Goal: Task Accomplishment & Management: Use online tool/utility

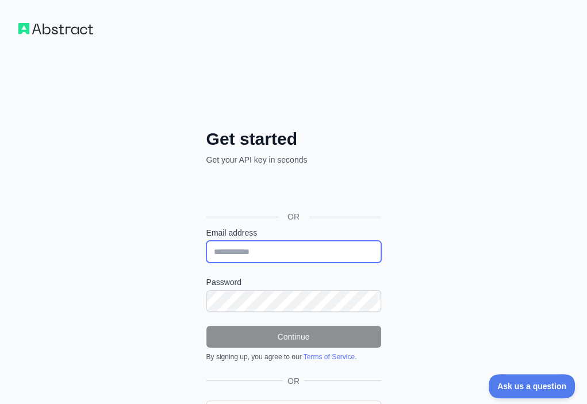
click at [206, 241] on input "Email address" at bounding box center [293, 252] width 175 height 22
paste input "**********"
type input "**********"
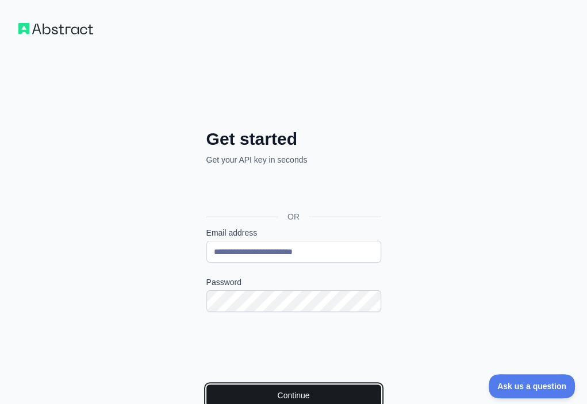
click at [206, 385] on button "Continue" at bounding box center [293, 396] width 175 height 22
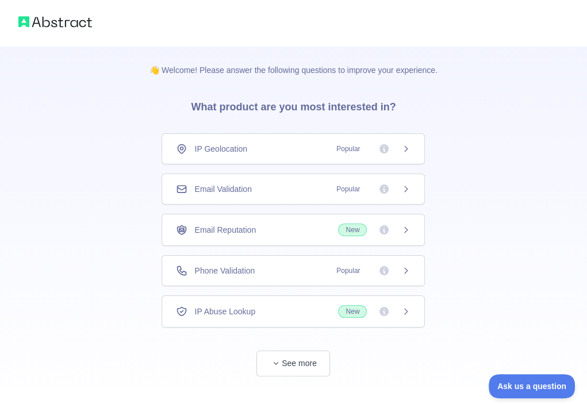
click at [280, 189] on div "Email Validation Popular" at bounding box center [293, 188] width 235 height 11
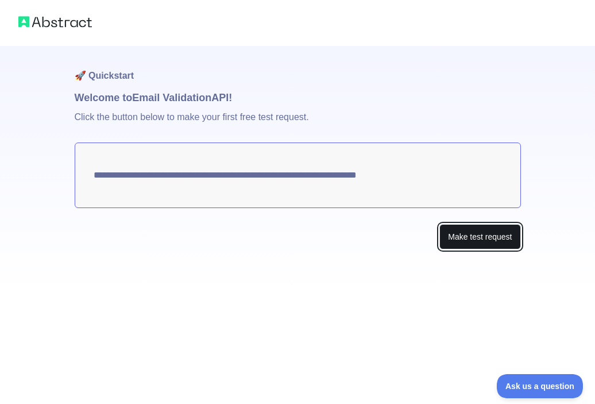
click at [496, 227] on button "Make test request" at bounding box center [480, 237] width 81 height 26
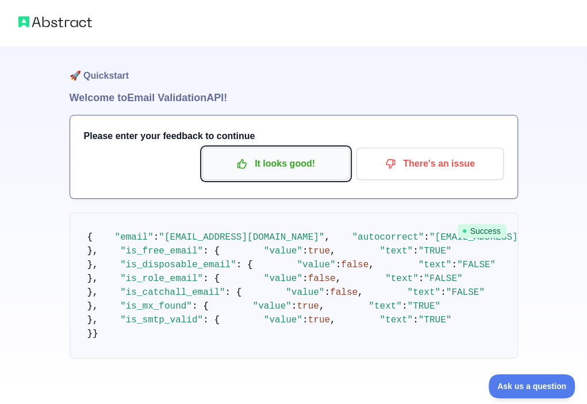
click at [315, 162] on p "It looks good!" at bounding box center [276, 164] width 130 height 20
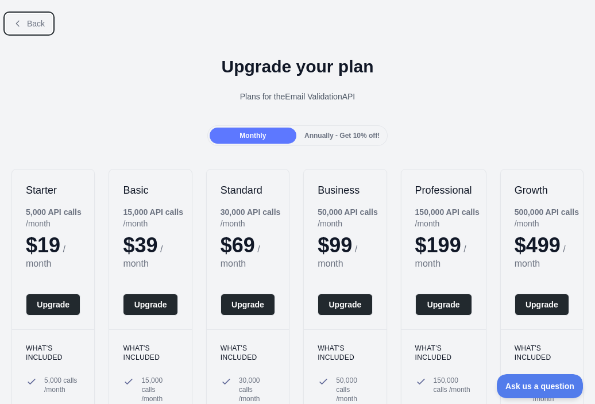
click at [38, 20] on span "Back" at bounding box center [36, 23] width 18 height 9
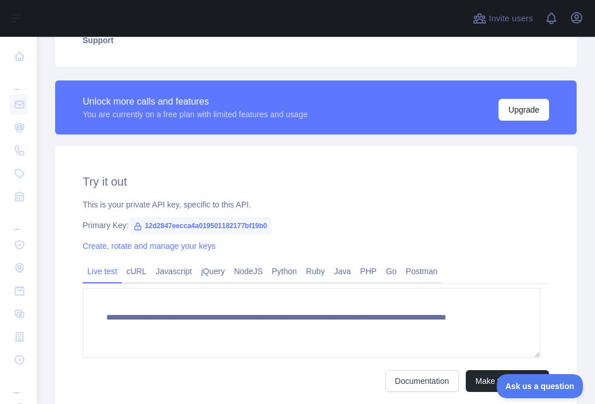
scroll to position [287, 0]
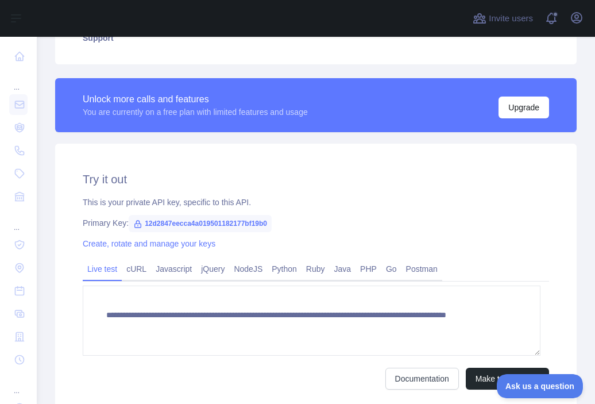
click at [241, 218] on span "12d2847eecca4a019501182177bf19b0" at bounding box center [200, 223] width 143 height 17
copy span "12d2847eecca4a019501182177bf19b0"
